Goal: Information Seeking & Learning: Learn about a topic

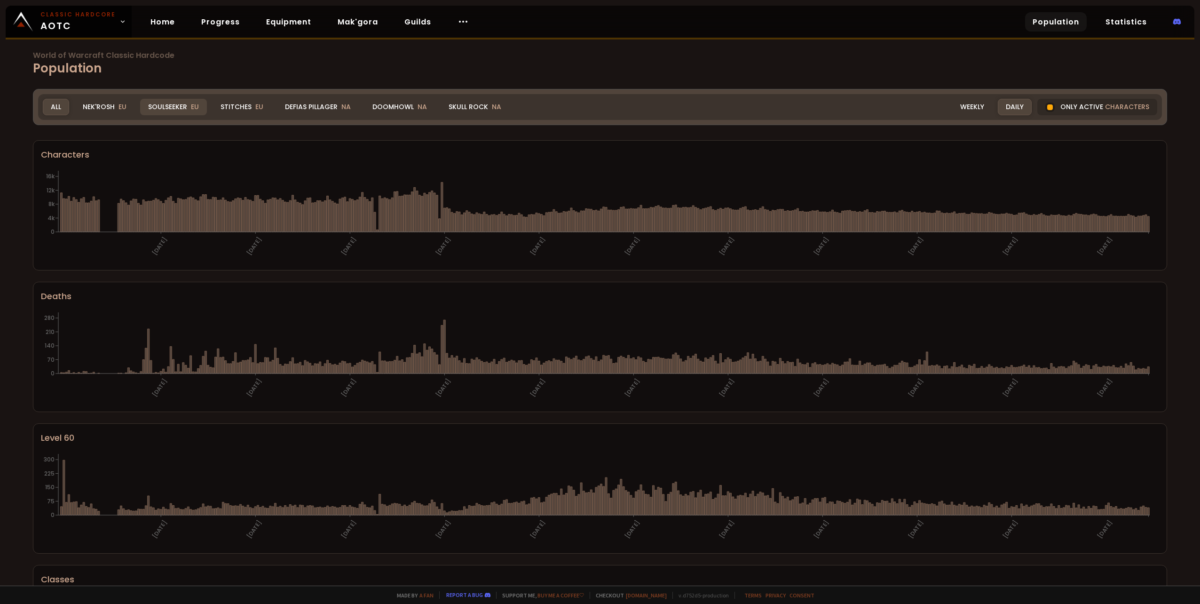
click at [154, 108] on div "Soulseeker EU" at bounding box center [173, 107] width 67 height 16
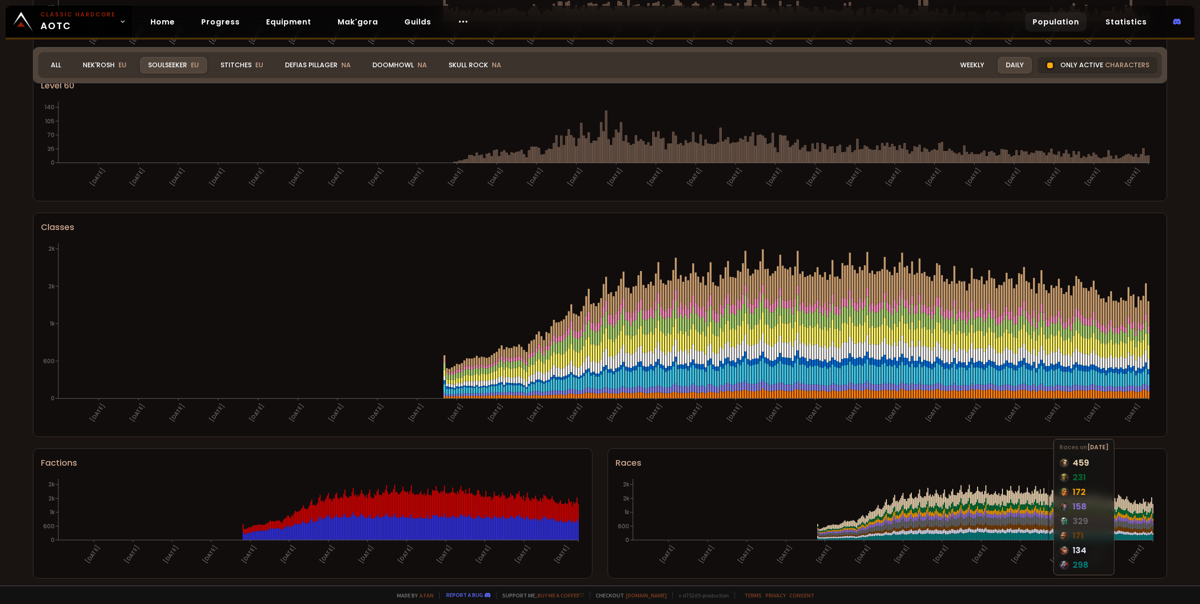
scroll to position [356, 0]
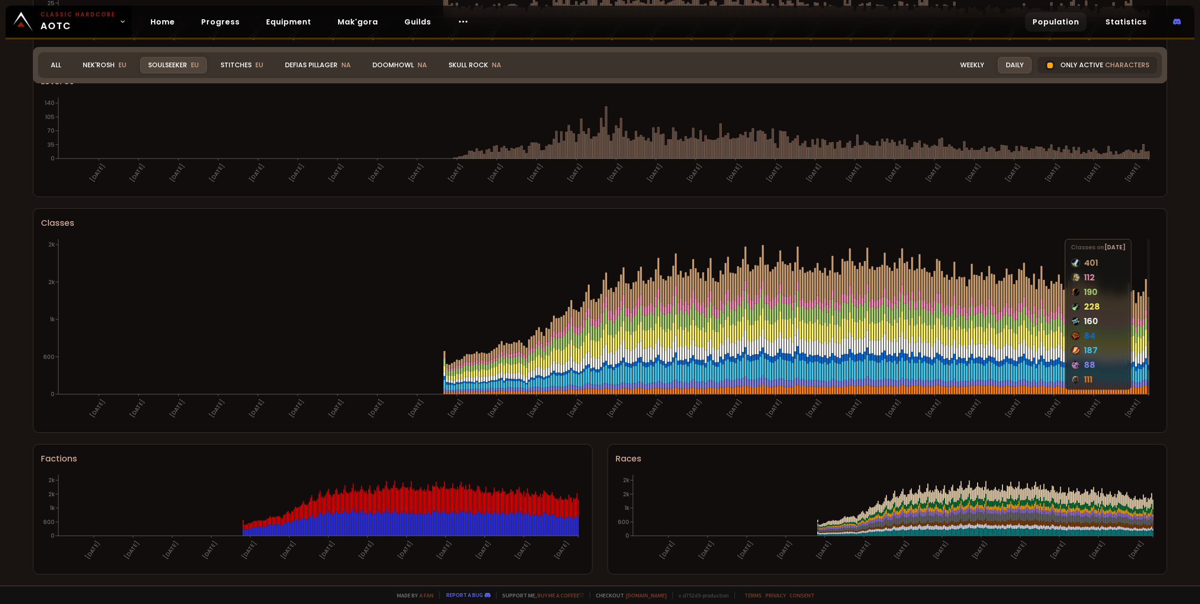
click at [1149, 358] on icon at bounding box center [1148, 360] width 2 height 10
click at [1146, 358] on icon "[DATE] [DATE] [DATE] [DATE] [DATE] [DATE] [DATE] [DATE] [DATE] [DATE] [DATE] [D…" at bounding box center [596, 330] width 1111 height 188
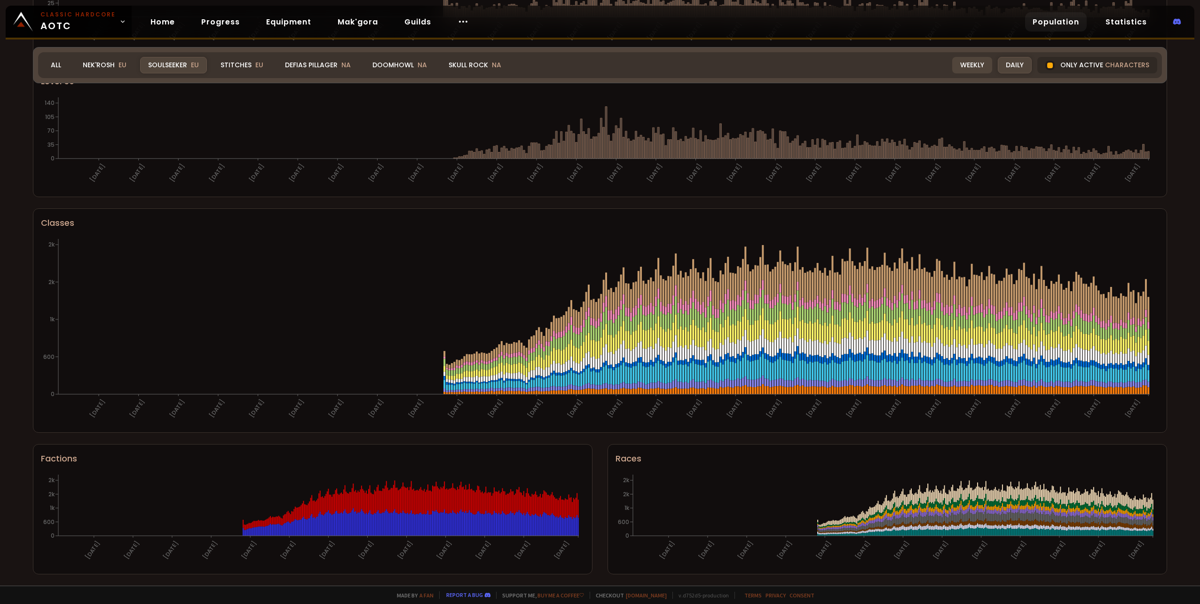
drag, startPoint x: 1024, startPoint y: 71, endPoint x: 968, endPoint y: 72, distance: 55.9
click at [1024, 72] on div "Daily" at bounding box center [1014, 65] width 34 height 16
click at [968, 72] on div "Realm Soulseeker All Nek'Rosh EU Soulseeker EU Stitches EU Defias Pillager NA D…" at bounding box center [599, 65] width 1123 height 26
click at [970, 70] on div "Weekly" at bounding box center [972, 65] width 40 height 16
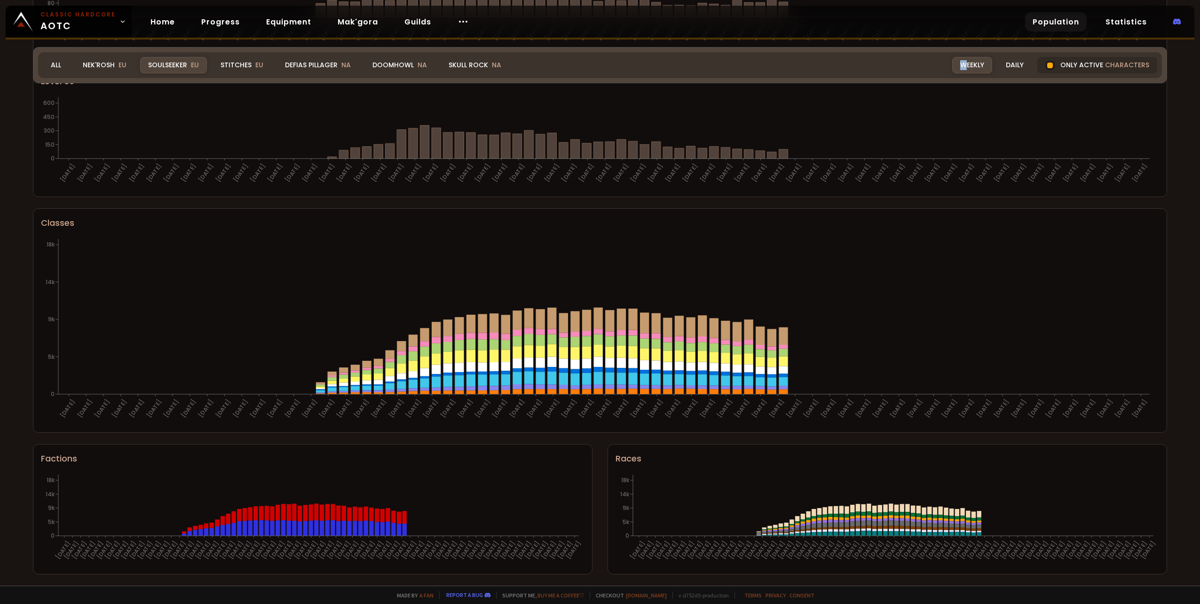
click at [970, 70] on div "Weekly" at bounding box center [972, 65] width 40 height 16
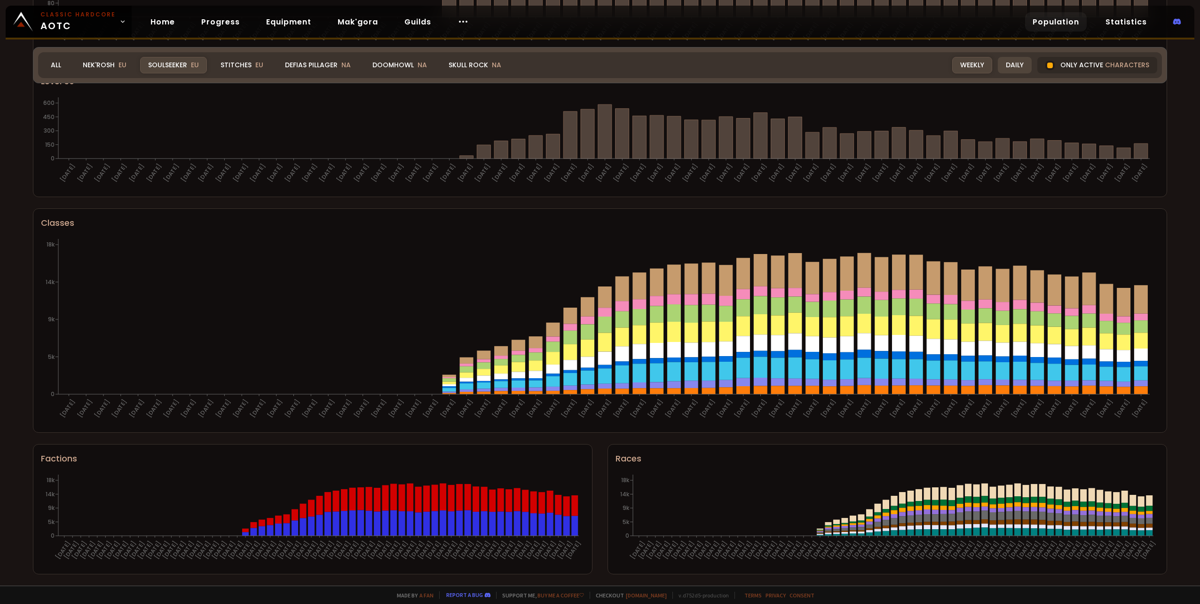
click at [1005, 67] on div "Daily" at bounding box center [1014, 65] width 34 height 16
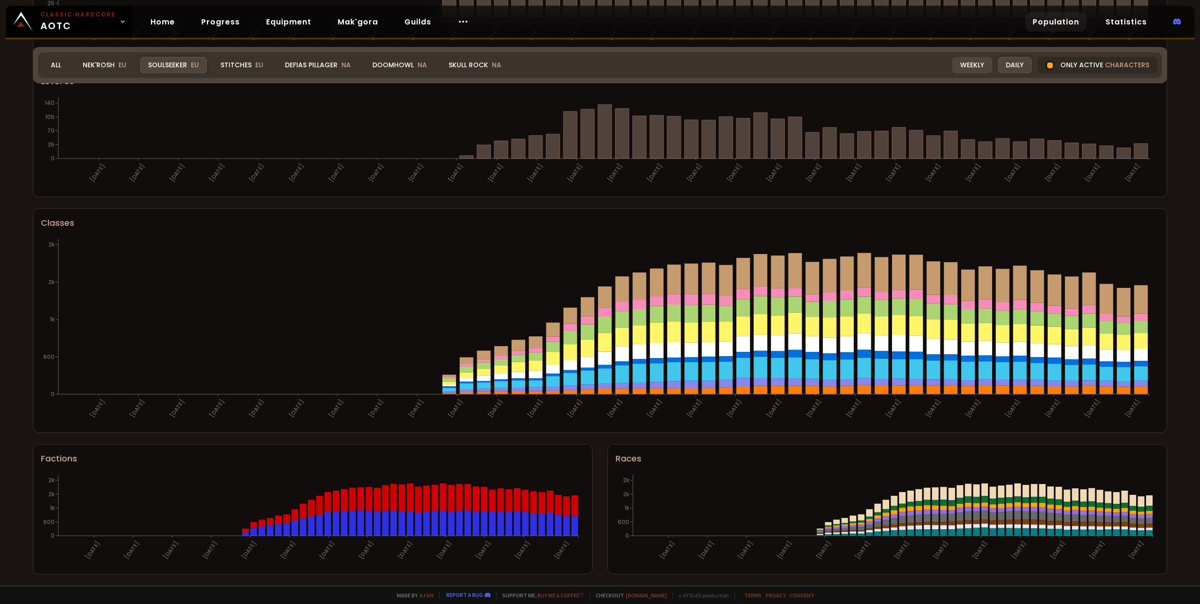
click at [980, 70] on div "Weekly" at bounding box center [972, 65] width 40 height 16
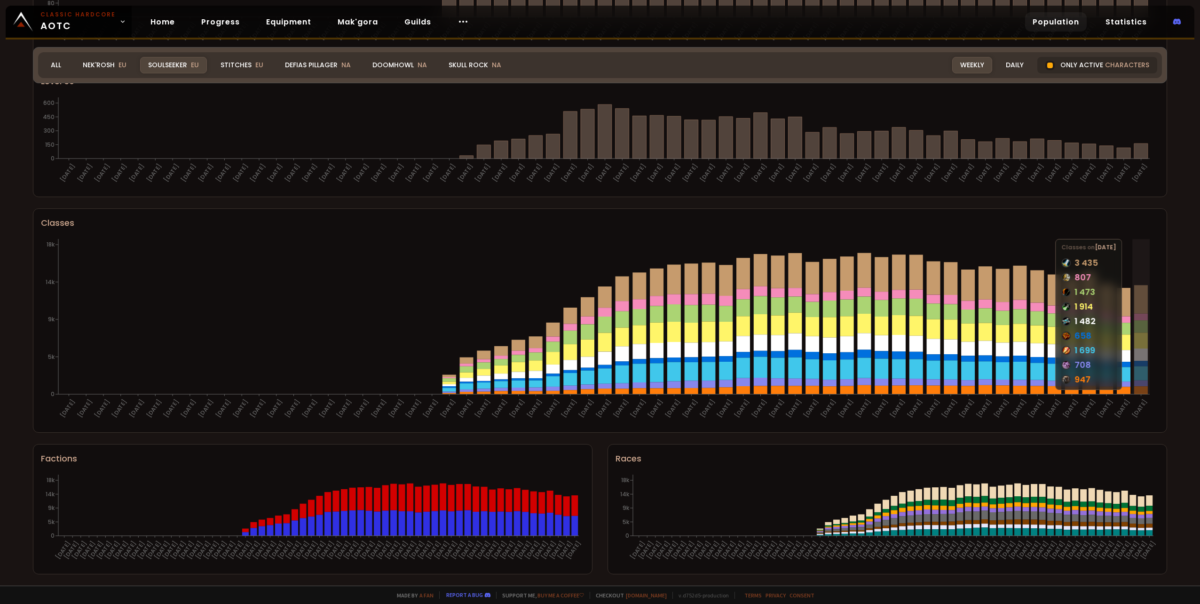
click at [1145, 319] on icon at bounding box center [1141, 317] width 14 height 7
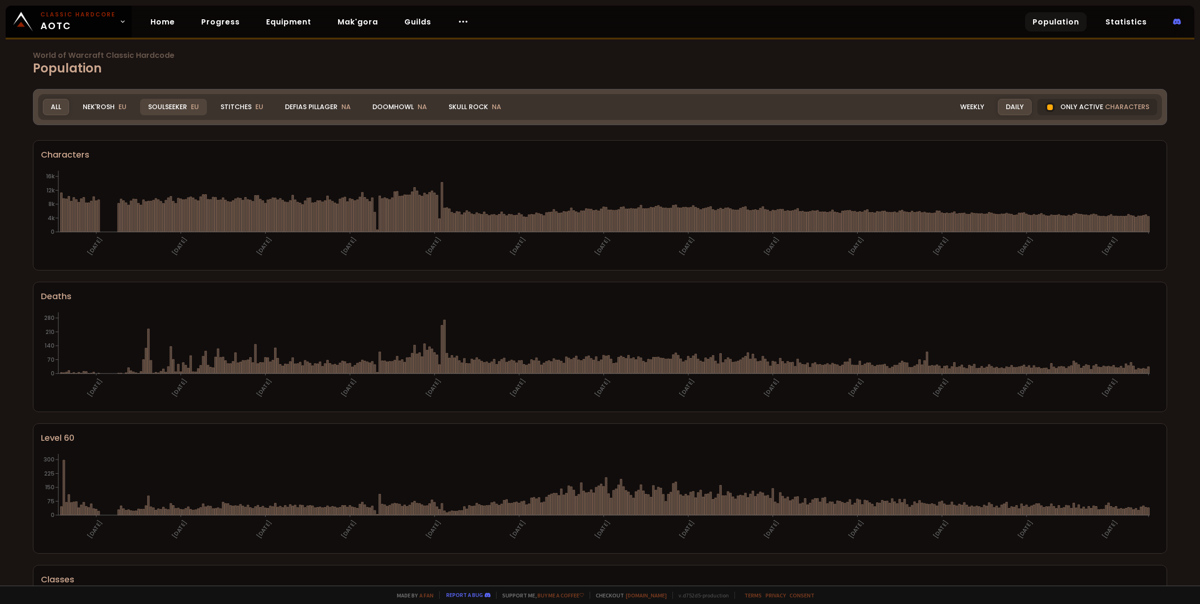
click at [172, 106] on div "Soulseeker EU" at bounding box center [173, 107] width 67 height 16
